Goal: Transaction & Acquisition: Obtain resource

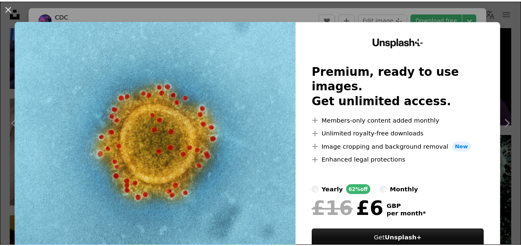
scroll to position [12, 0]
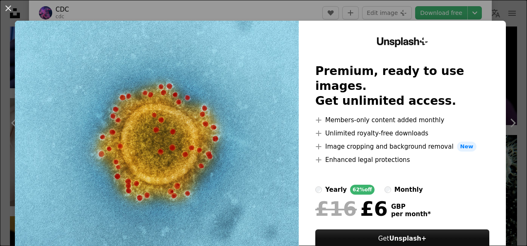
click at [297, 17] on div "An X shape Unsplash+ Premium, ready to use images. Get unlimited access. A plus…" at bounding box center [263, 123] width 527 height 246
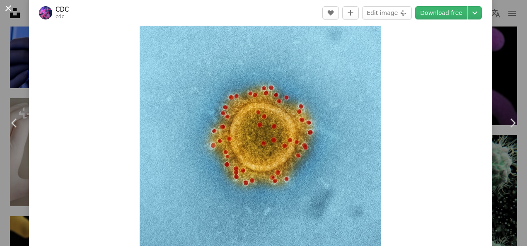
click at [7, 10] on button "An X shape" at bounding box center [8, 8] width 10 height 10
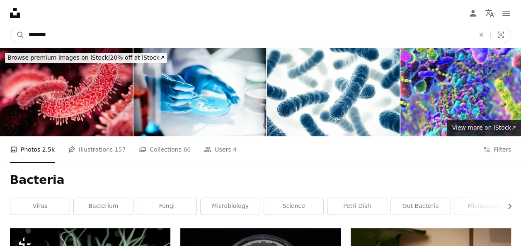
drag, startPoint x: 134, startPoint y: 28, endPoint x: 33, endPoint y: 17, distance: 101.8
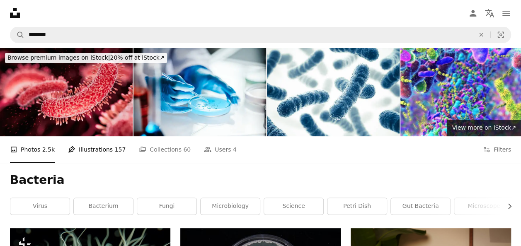
click at [110, 144] on link "Pen Tool Illustrations 157" at bounding box center [97, 149] width 58 height 27
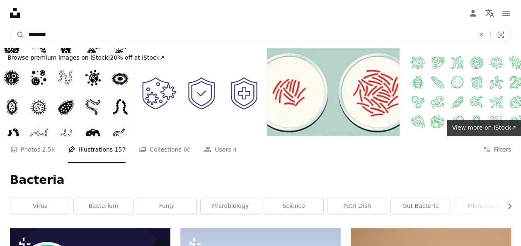
type input "*"
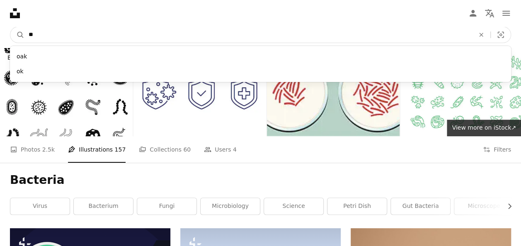
type input "*"
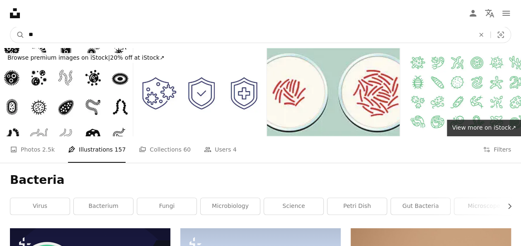
type input "*"
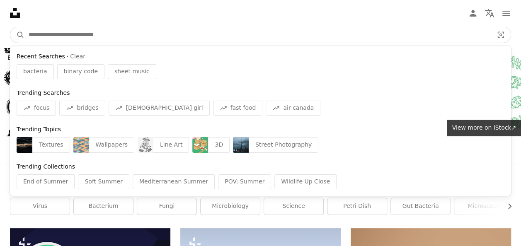
type input "*"
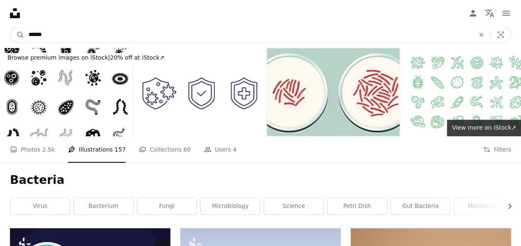
type input "******"
click at [10, 27] on button "A magnifying glass" at bounding box center [17, 35] width 14 height 16
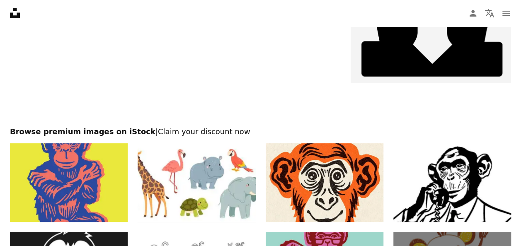
scroll to position [1581, 0]
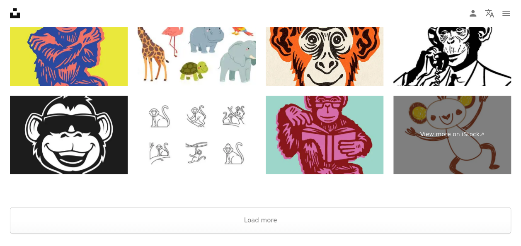
scroll to position [1720, 0]
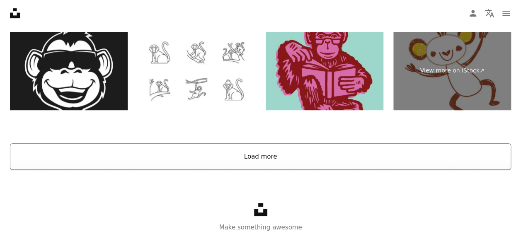
click at [251, 155] on button "Load more" at bounding box center [260, 156] width 501 height 27
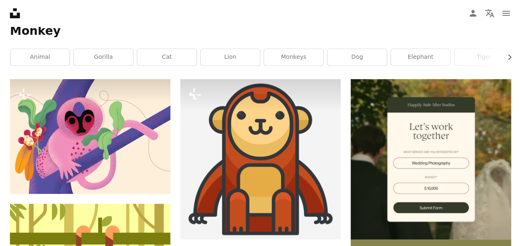
scroll to position [0, 0]
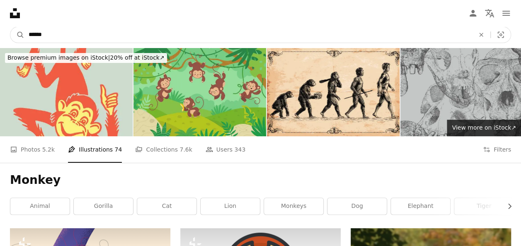
click at [83, 33] on input "******" at bounding box center [248, 35] width 448 height 16
type input "**********"
click at [10, 27] on button "A magnifying glass" at bounding box center [17, 35] width 14 height 16
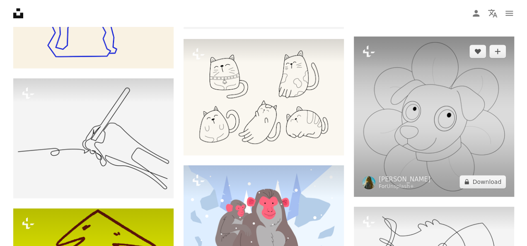
scroll to position [3415, 0]
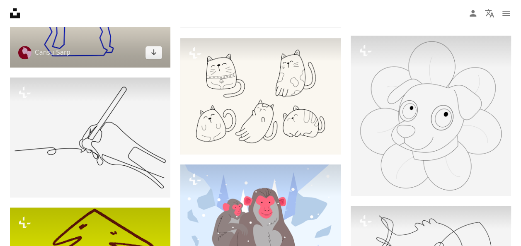
click at [101, 52] on img at bounding box center [90, 7] width 160 height 120
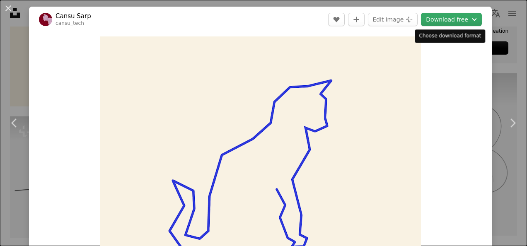
click at [449, 24] on button "Download free Chevron down" at bounding box center [451, 19] width 61 height 13
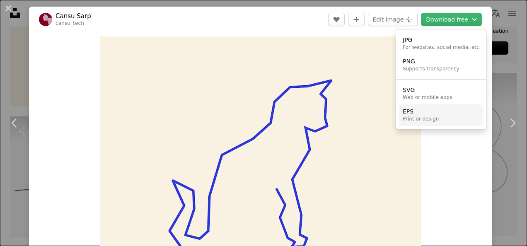
click at [435, 119] on link "EPS Print or design" at bounding box center [441, 115] width 83 height 22
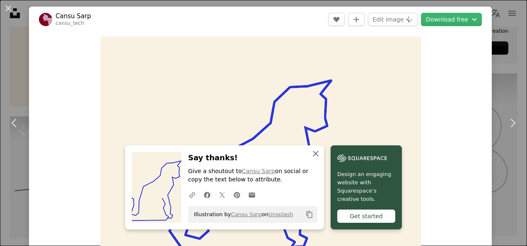
click at [314, 156] on icon "button" at bounding box center [316, 154] width 6 height 6
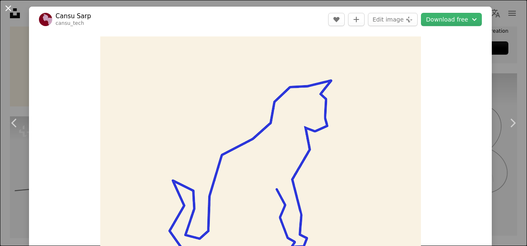
click at [10, 12] on button "An X shape" at bounding box center [8, 8] width 10 height 10
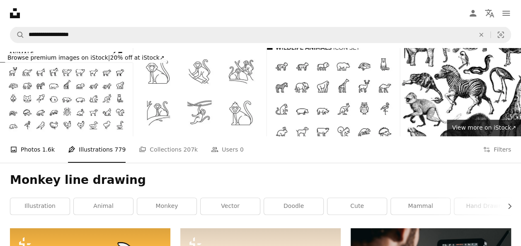
click at [22, 146] on link "A photo Photos 1.6k" at bounding box center [32, 149] width 45 height 27
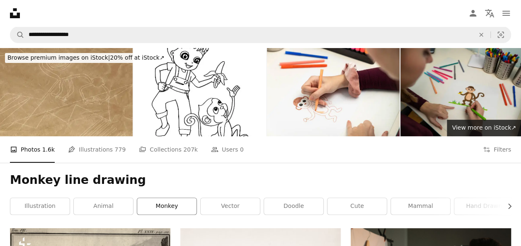
click at [162, 208] on link "monkey" at bounding box center [166, 206] width 59 height 17
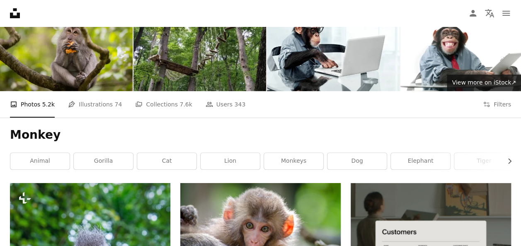
scroll to position [31, 0]
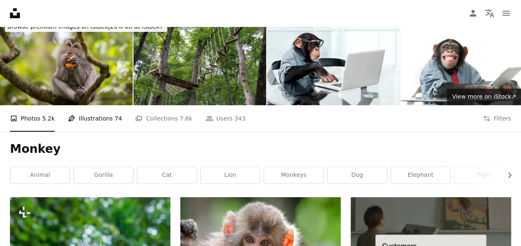
click at [100, 119] on link "Pen Tool Illustrations 74" at bounding box center [95, 118] width 54 height 27
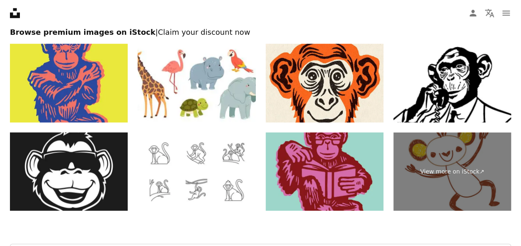
scroll to position [4178, 0]
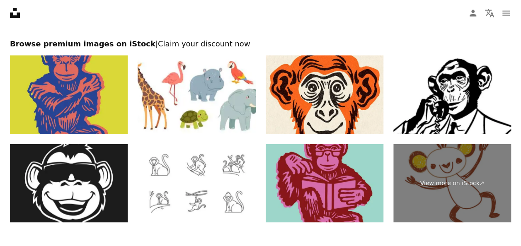
click at [49, 85] on img at bounding box center [69, 95] width 118 height 79
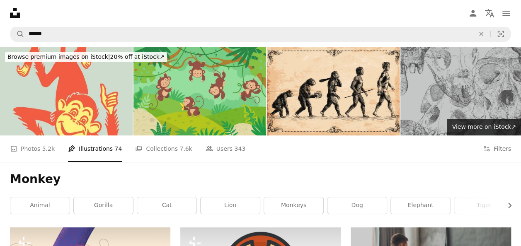
scroll to position [0, 0]
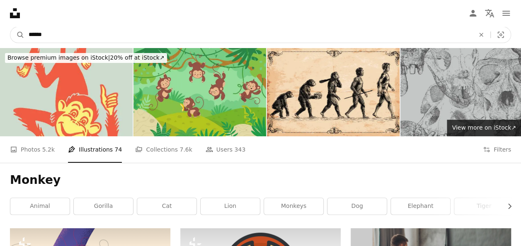
drag, startPoint x: 108, startPoint y: 33, endPoint x: 39, endPoint y: 17, distance: 71.0
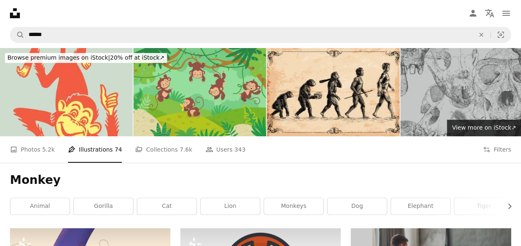
drag, startPoint x: 39, startPoint y: 17, endPoint x: 30, endPoint y: 17, distance: 8.7
click at [30, 17] on nav "Unsplash logo Unsplash Home A photo Pen Tool A compass A stack of folders Downl…" at bounding box center [260, 13] width 521 height 27
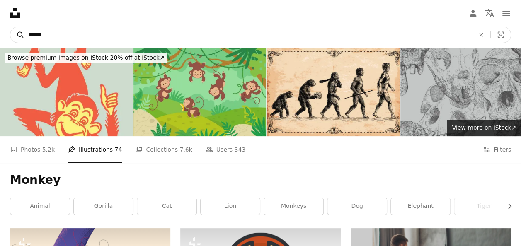
drag, startPoint x: 59, startPoint y: 33, endPoint x: 18, endPoint y: 31, distance: 40.7
click at [18, 31] on form "A magnifying glass ****** An X shape Visual search" at bounding box center [260, 35] width 501 height 17
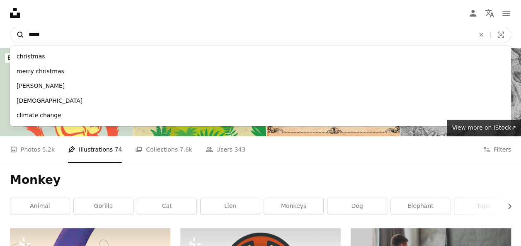
type input "*****"
click at [10, 27] on button "A magnifying glass" at bounding box center [17, 35] width 14 height 16
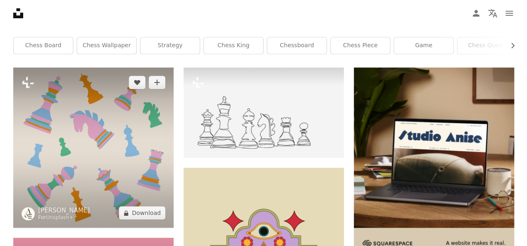
scroll to position [161, 0]
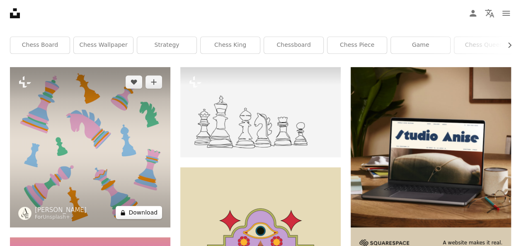
click at [146, 216] on button "A lock Download" at bounding box center [139, 212] width 46 height 13
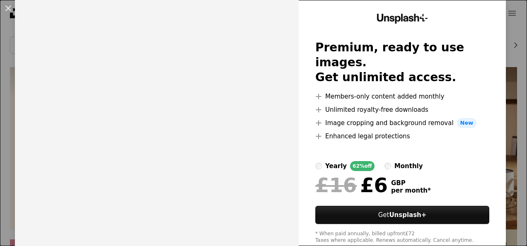
scroll to position [24, 0]
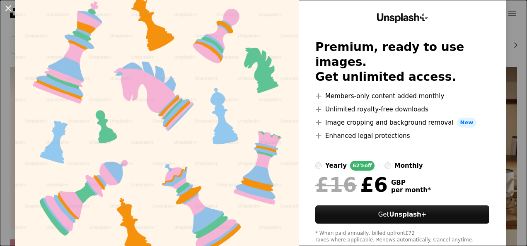
click at [9, 7] on button "An X shape" at bounding box center [8, 8] width 10 height 10
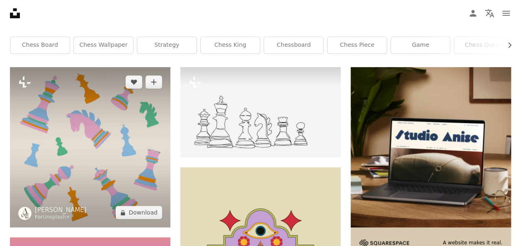
click at [57, 152] on img at bounding box center [90, 147] width 160 height 160
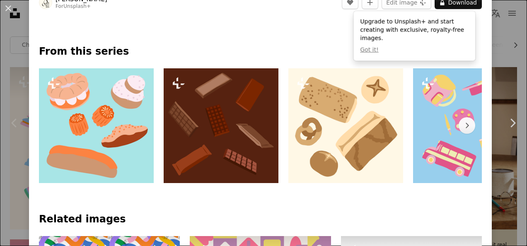
scroll to position [359, 0]
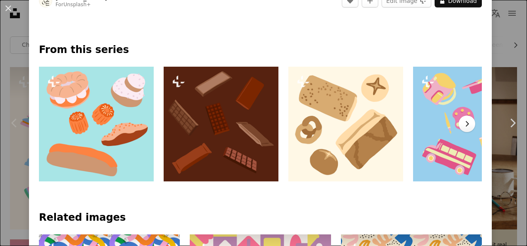
click at [464, 120] on icon "Chevron right" at bounding box center [467, 124] width 8 height 8
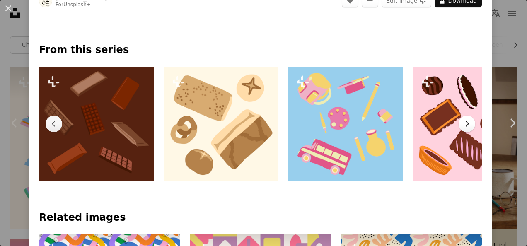
click at [464, 122] on icon "Chevron right" at bounding box center [467, 124] width 8 height 8
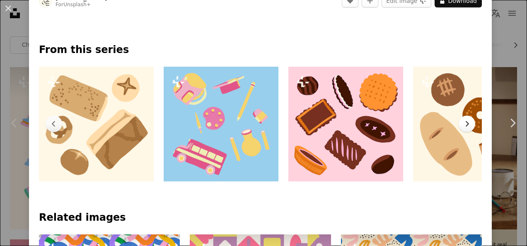
click at [464, 122] on icon "Chevron right" at bounding box center [467, 124] width 8 height 8
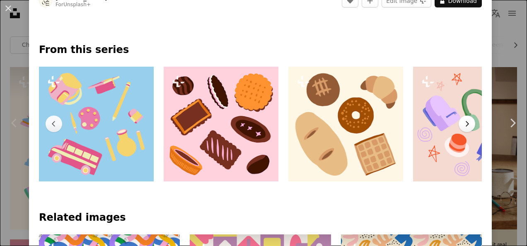
click at [464, 122] on icon "Chevron right" at bounding box center [467, 124] width 8 height 8
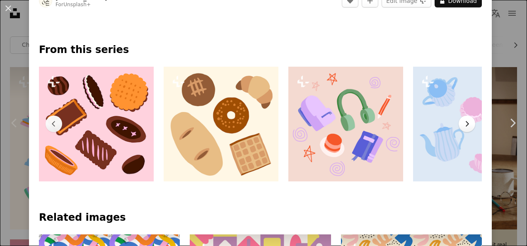
click at [464, 122] on icon "Chevron right" at bounding box center [467, 124] width 8 height 8
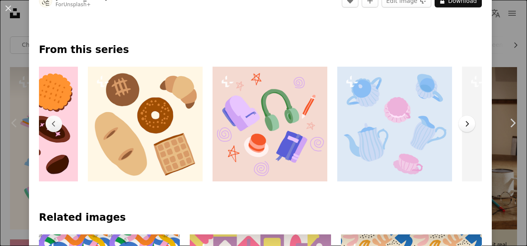
scroll to position [0, 624]
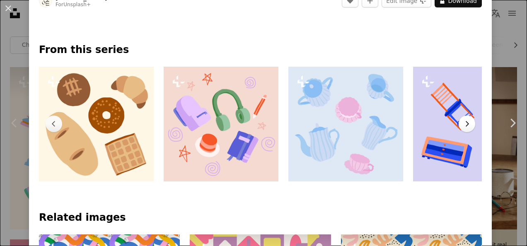
click at [465, 125] on button "Chevron right" at bounding box center [467, 124] width 17 height 17
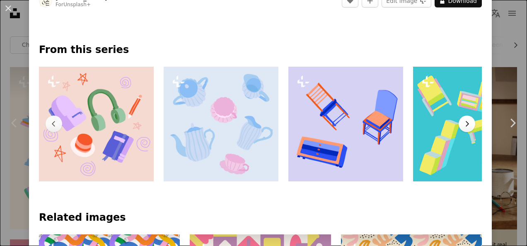
click at [465, 125] on button "Chevron right" at bounding box center [467, 124] width 17 height 17
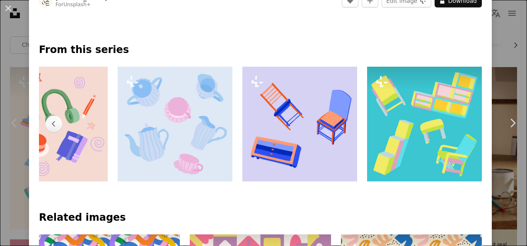
click at [464, 125] on img at bounding box center [424, 124] width 115 height 115
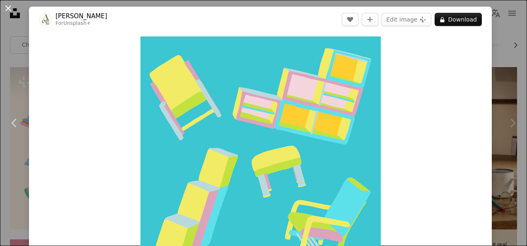
click at [7, 7] on button "An X shape" at bounding box center [8, 8] width 10 height 10
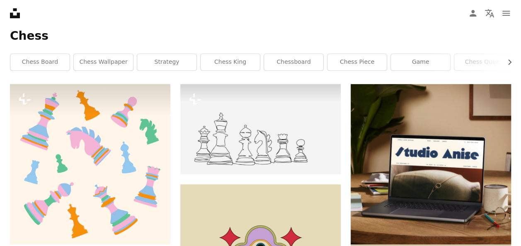
scroll to position [145, 0]
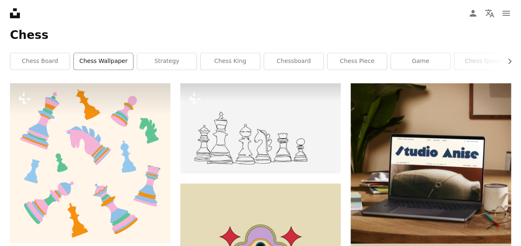
click at [109, 61] on link "chess wallpaper" at bounding box center [103, 61] width 59 height 17
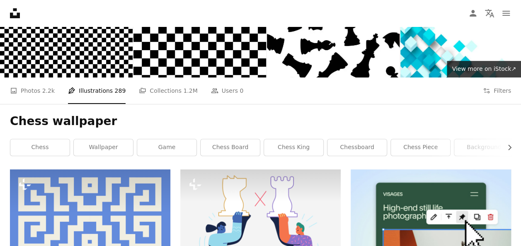
scroll to position [56, 0]
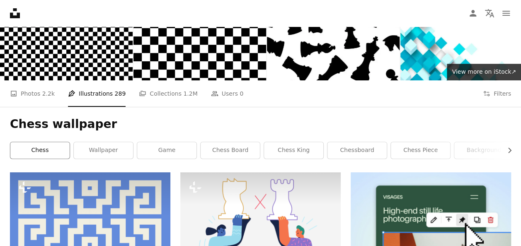
click at [41, 153] on link "chess" at bounding box center [39, 150] width 59 height 17
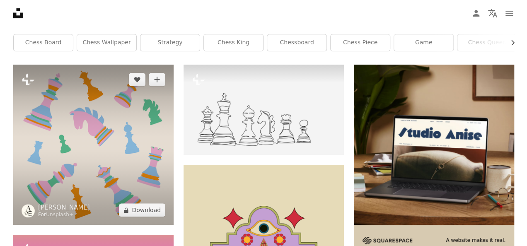
scroll to position [163, 0]
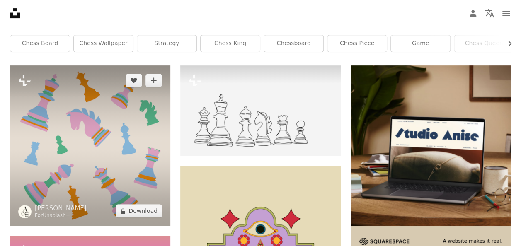
click at [89, 125] on img at bounding box center [90, 146] width 160 height 160
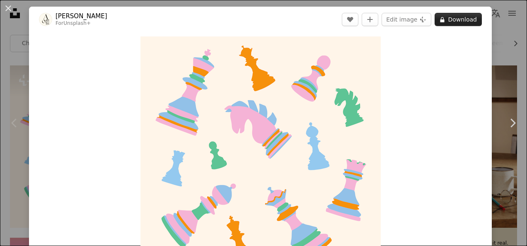
click at [444, 18] on button "A lock Download" at bounding box center [458, 19] width 47 height 13
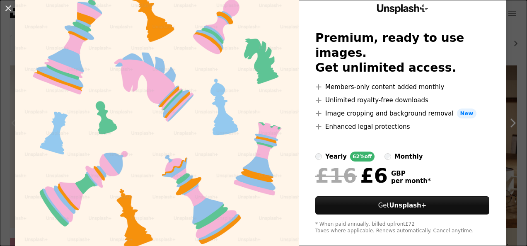
scroll to position [34, 0]
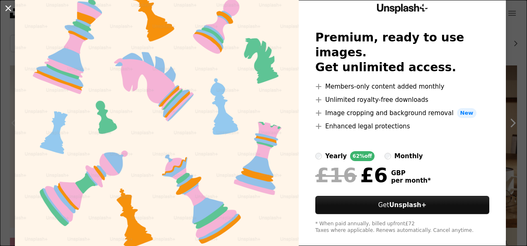
click at [7, 5] on button "An X shape" at bounding box center [8, 8] width 10 height 10
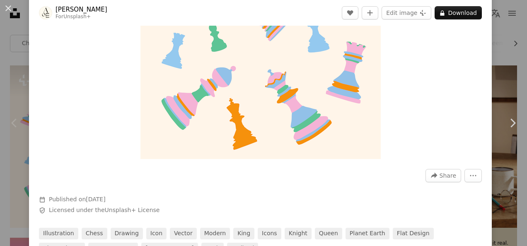
scroll to position [117, 0]
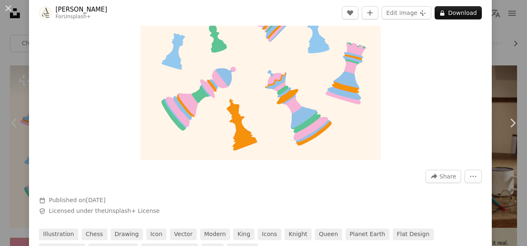
click at [325, 107] on img "Zoom in on this image" at bounding box center [261, 40] width 240 height 240
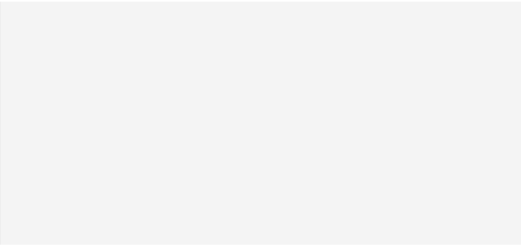
scroll to position [268, 0]
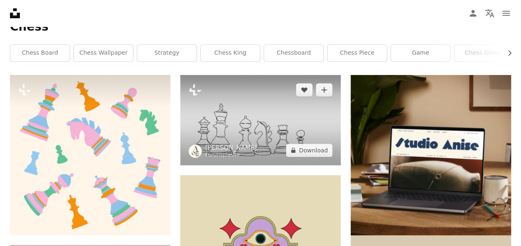
scroll to position [153, 0]
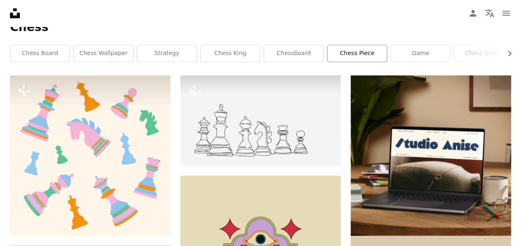
click at [340, 49] on link "chess piece" at bounding box center [357, 53] width 59 height 17
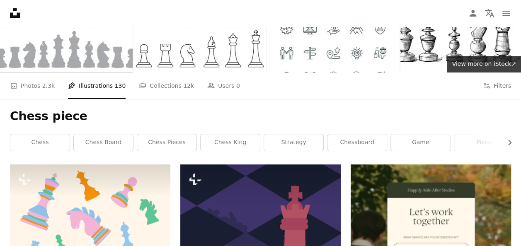
scroll to position [64, 0]
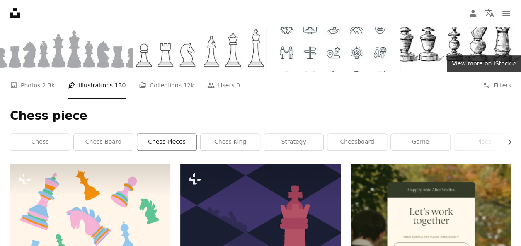
click at [157, 145] on link "chess pieces" at bounding box center [166, 142] width 59 height 17
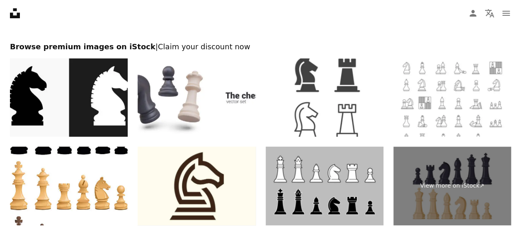
scroll to position [1680, 0]
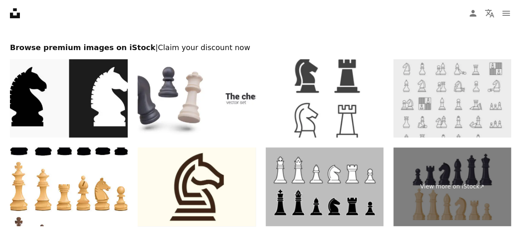
click at [448, 99] on img at bounding box center [453, 98] width 118 height 79
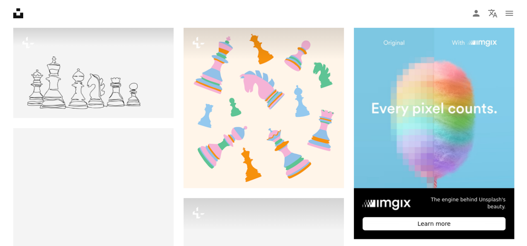
scroll to position [200, 0]
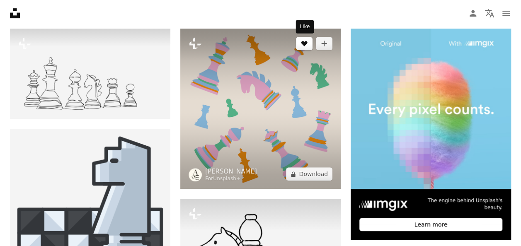
click at [304, 41] on icon "A heart" at bounding box center [304, 43] width 7 height 7
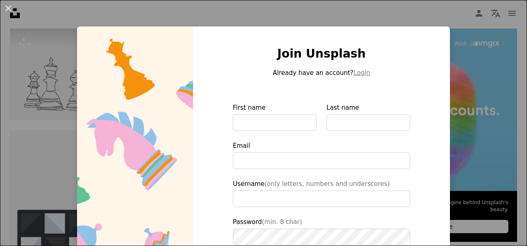
click at [268, 107] on label "First name" at bounding box center [275, 117] width 84 height 28
click at [268, 114] on input "First name" at bounding box center [275, 122] width 84 height 17
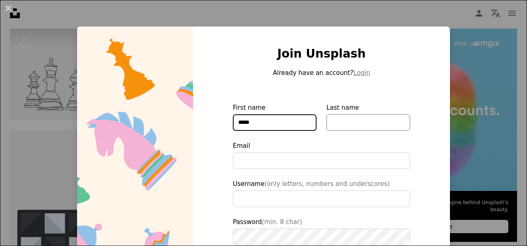
type input "*****"
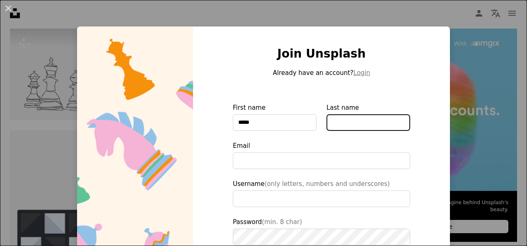
click at [375, 115] on input "Last name" at bounding box center [369, 122] width 84 height 17
type input "*******"
type input "**********"
type input "*******"
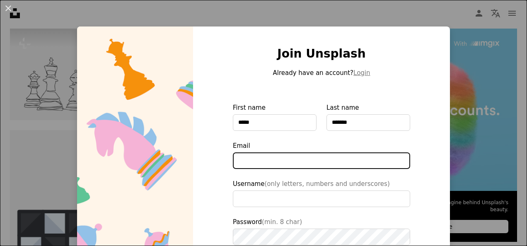
click at [309, 160] on input "Email" at bounding box center [321, 161] width 177 height 17
type input "**********"
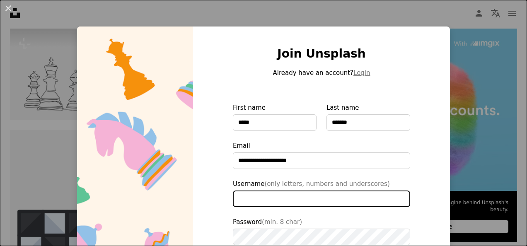
click at [274, 205] on input "Username (only letters, numbers and underscores)" at bounding box center [321, 199] width 177 height 17
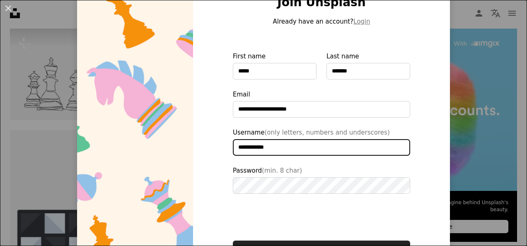
scroll to position [53, 0]
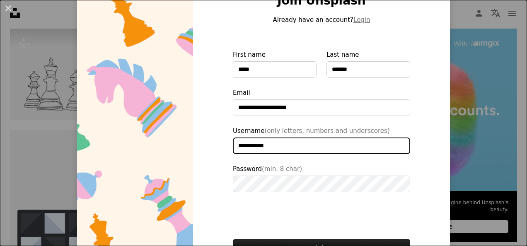
type input "**********"
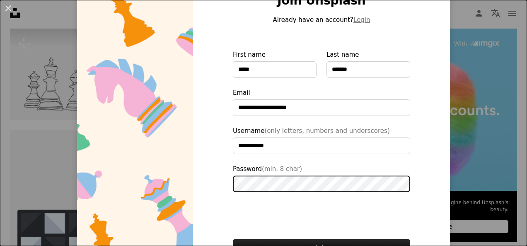
scroll to position [102, 0]
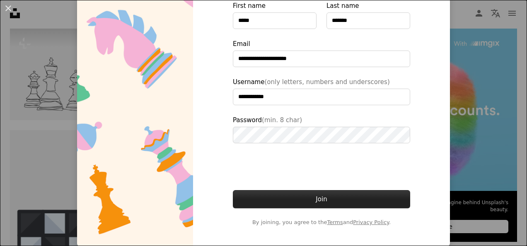
click at [344, 205] on button "Join" at bounding box center [321, 199] width 177 height 18
